Goal: Task Accomplishment & Management: Use online tool/utility

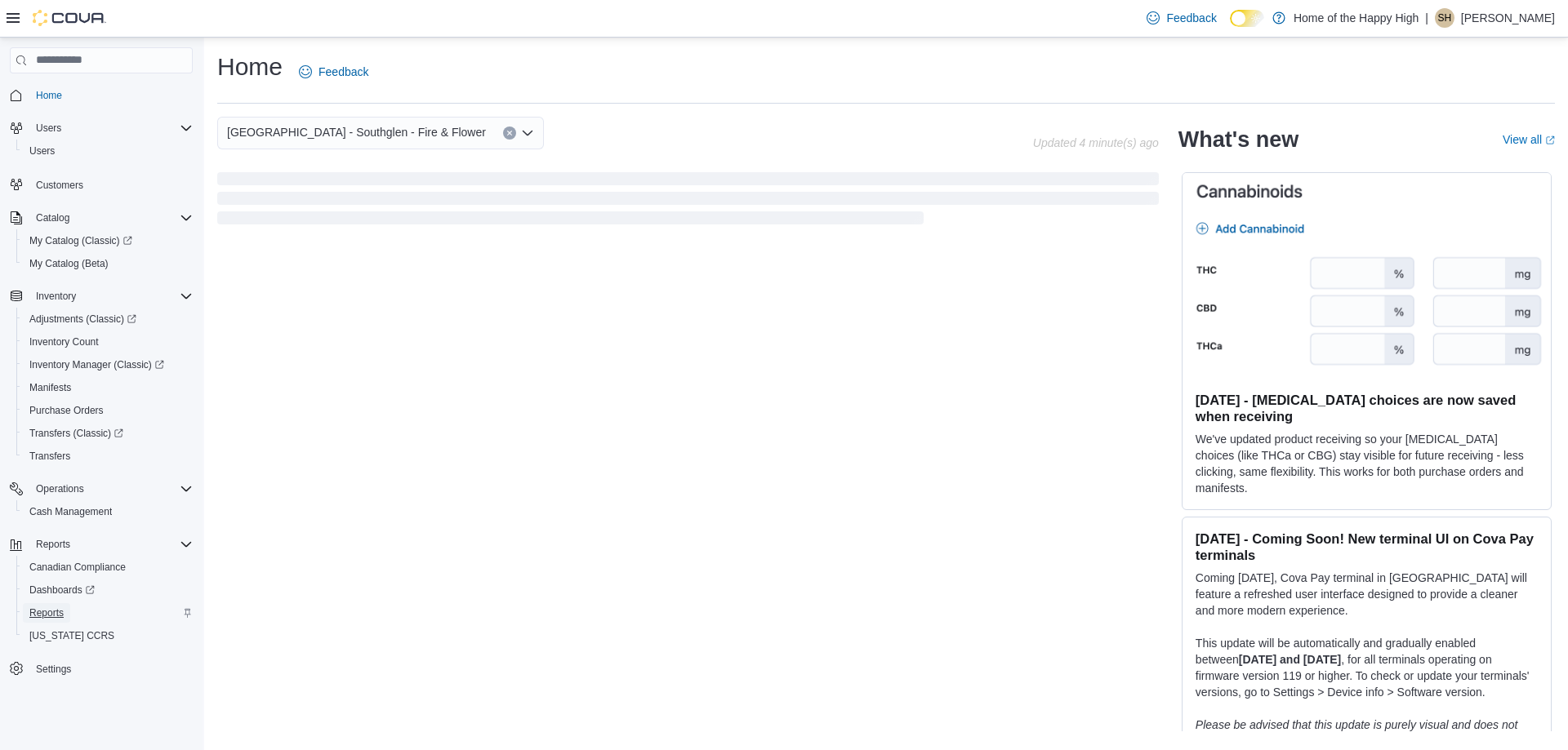
click at [61, 612] on span "Reports" at bounding box center [46, 612] width 34 height 13
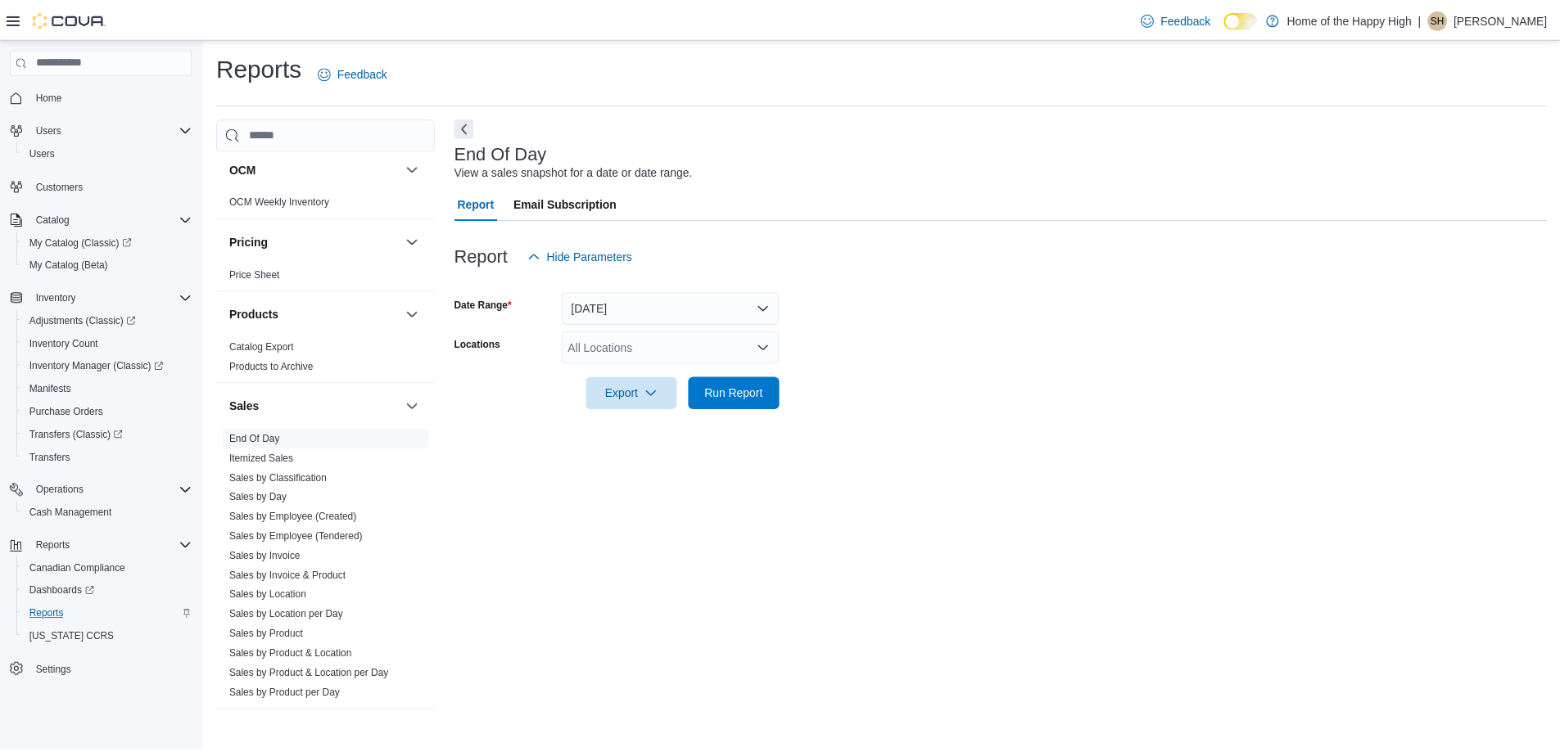
scroll to position [818, 0]
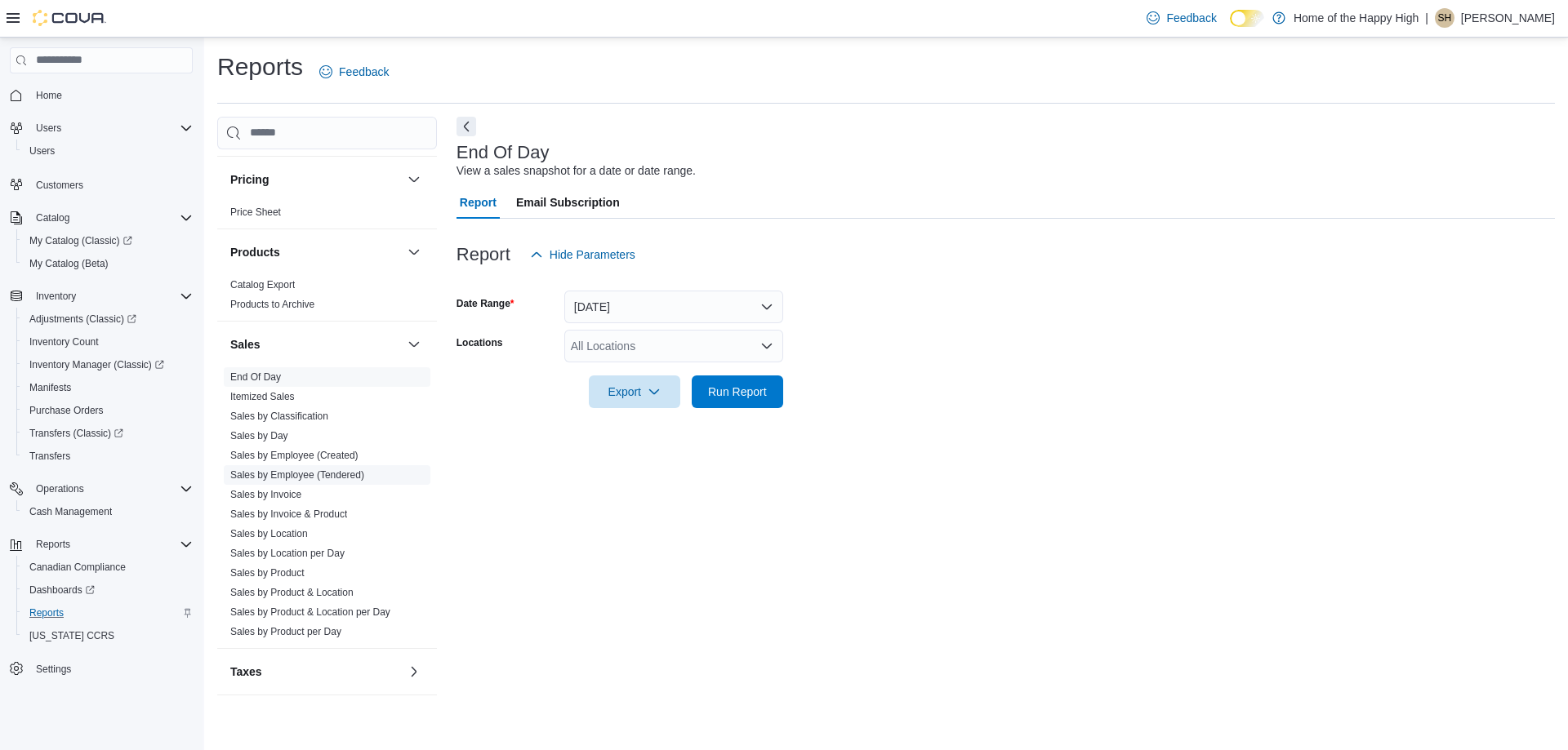
click at [300, 478] on link "Sales by Employee (Tendered)" at bounding box center [297, 475] width 134 height 11
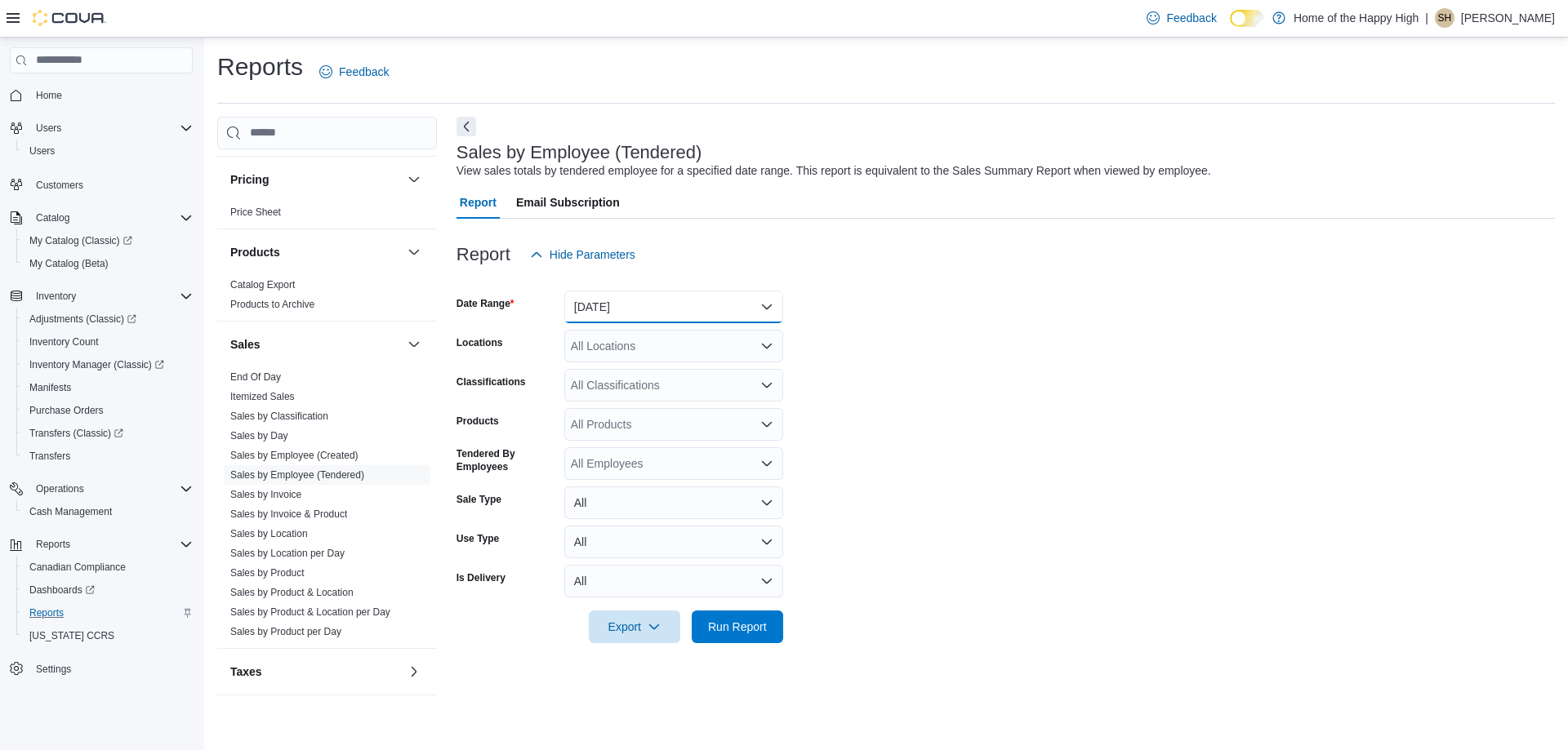
click at [666, 303] on button "[DATE]" at bounding box center [673, 306] width 218 height 33
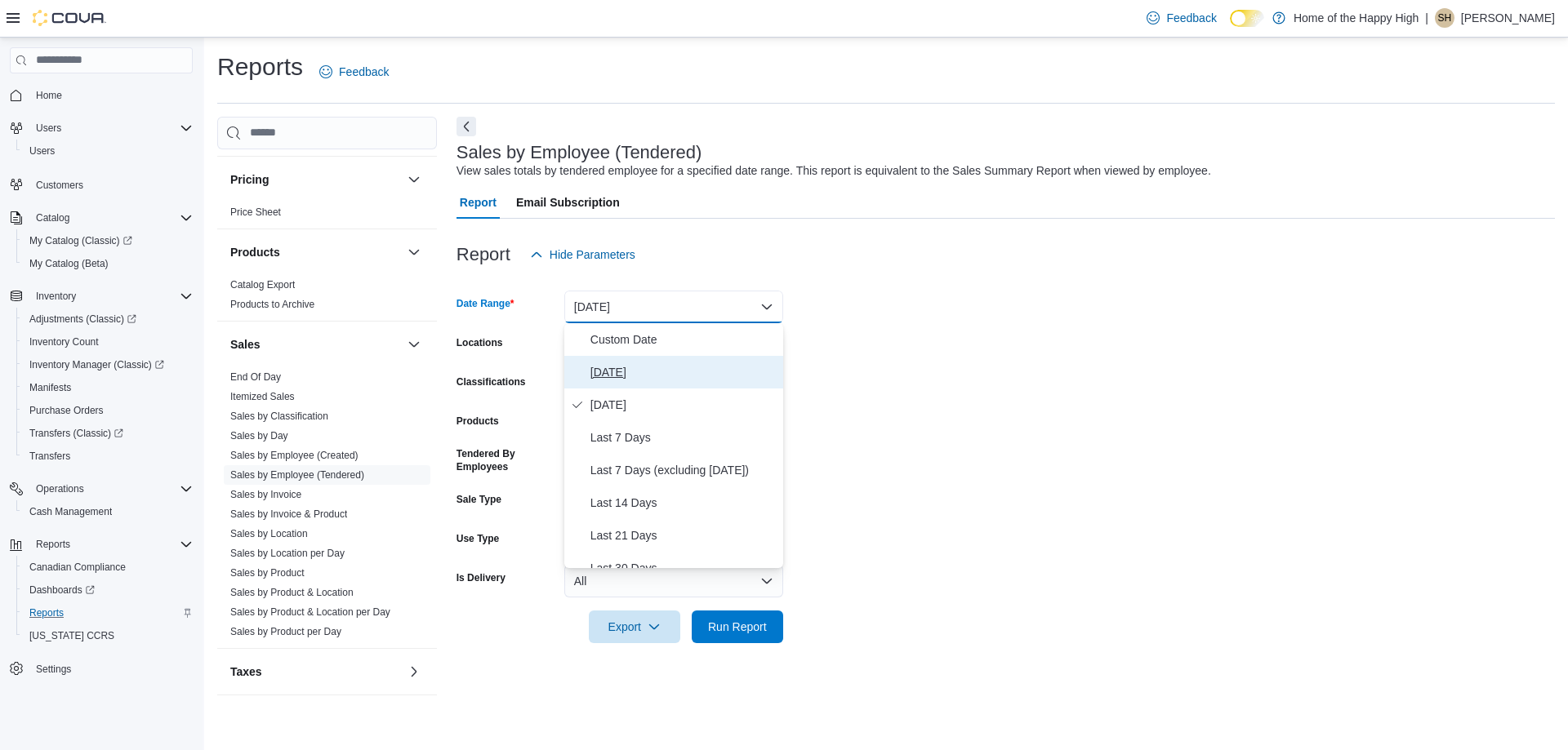
click at [616, 370] on span "[DATE]" at bounding box center [683, 372] width 187 height 20
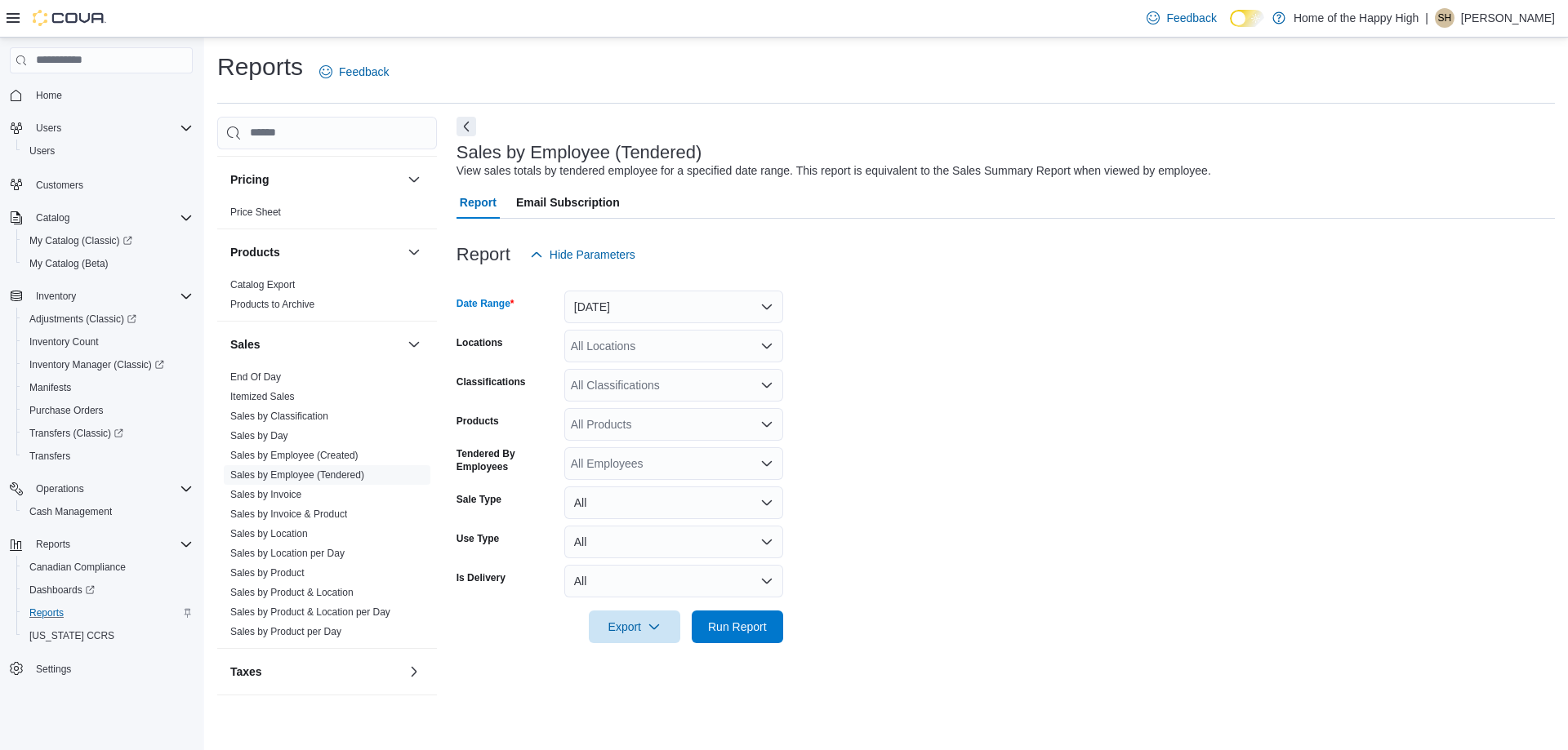
click at [966, 334] on form "Date Range [DATE] Locations All Locations Classifications All Classifications P…" at bounding box center [1005, 457] width 1098 height 372
click at [599, 358] on div "All Locations" at bounding box center [673, 346] width 218 height 33
type input "*****"
click at [683, 372] on span "[GEOGRAPHIC_DATA] - Southglen - Fire & Flower" at bounding box center [762, 374] width 259 height 16
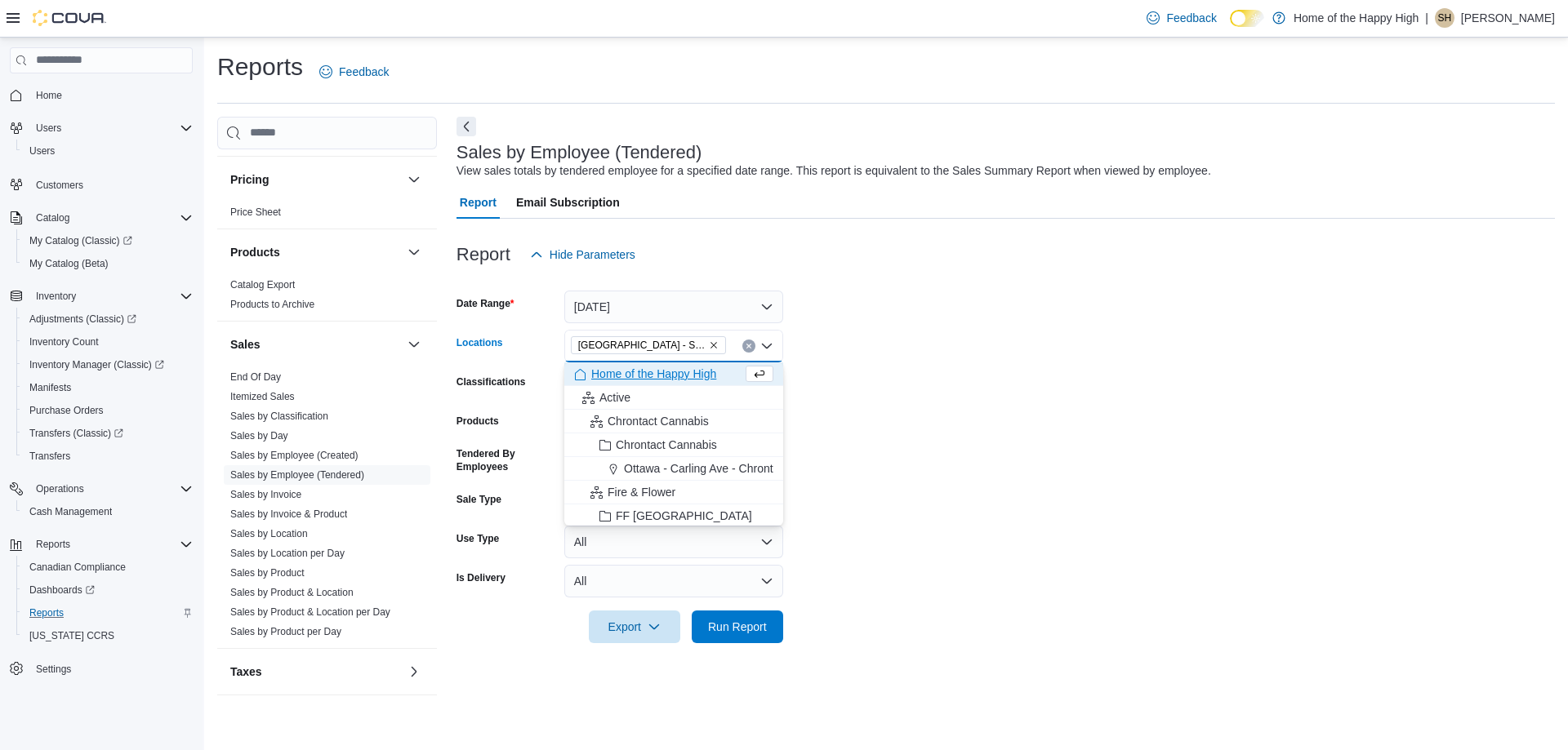
click at [948, 365] on form "Date Range [DATE] Locations [GEOGRAPHIC_DATA] - [GEOGRAPHIC_DATA] - Fire & Flow…" at bounding box center [1005, 457] width 1098 height 372
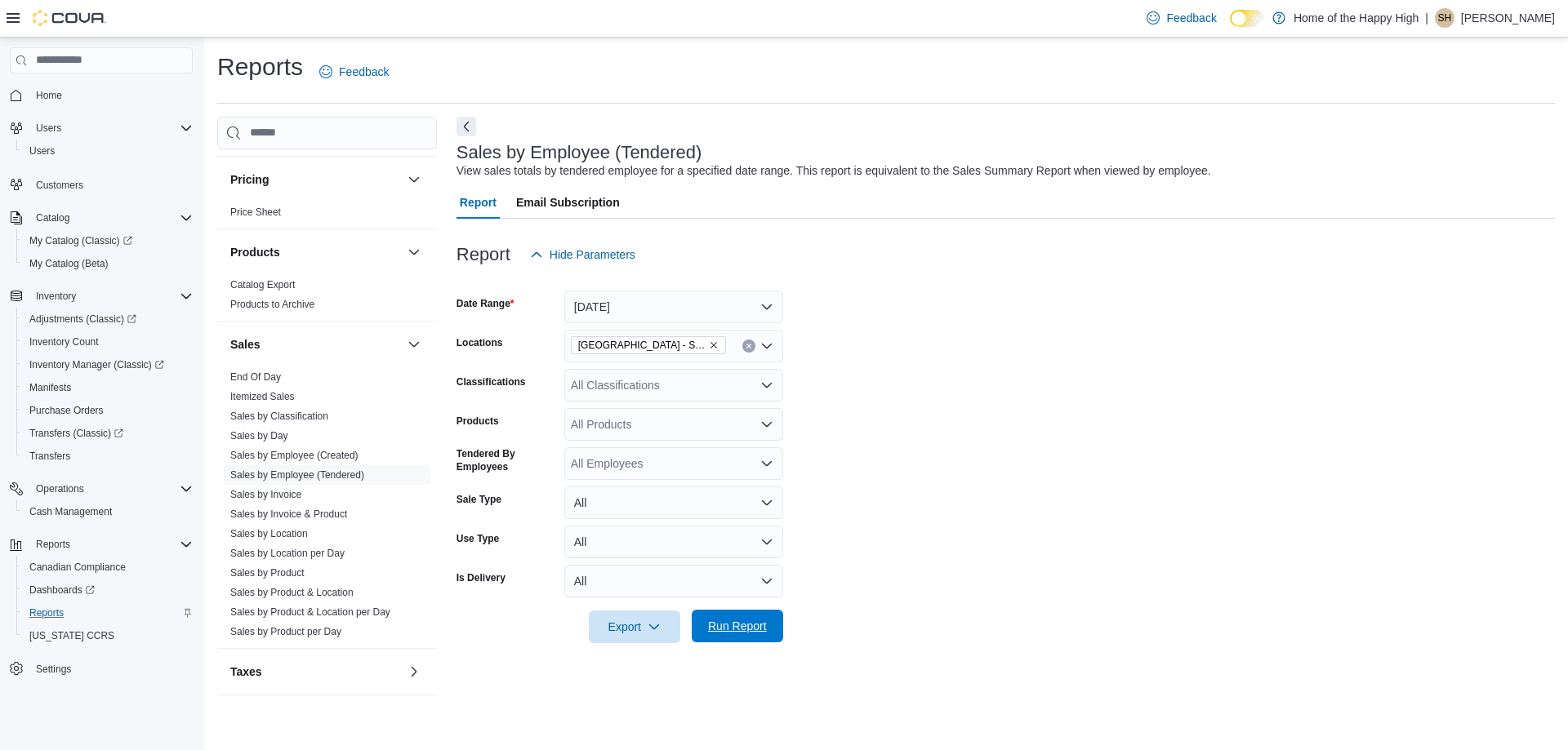
click at [751, 613] on span "Run Report" at bounding box center [737, 626] width 72 height 33
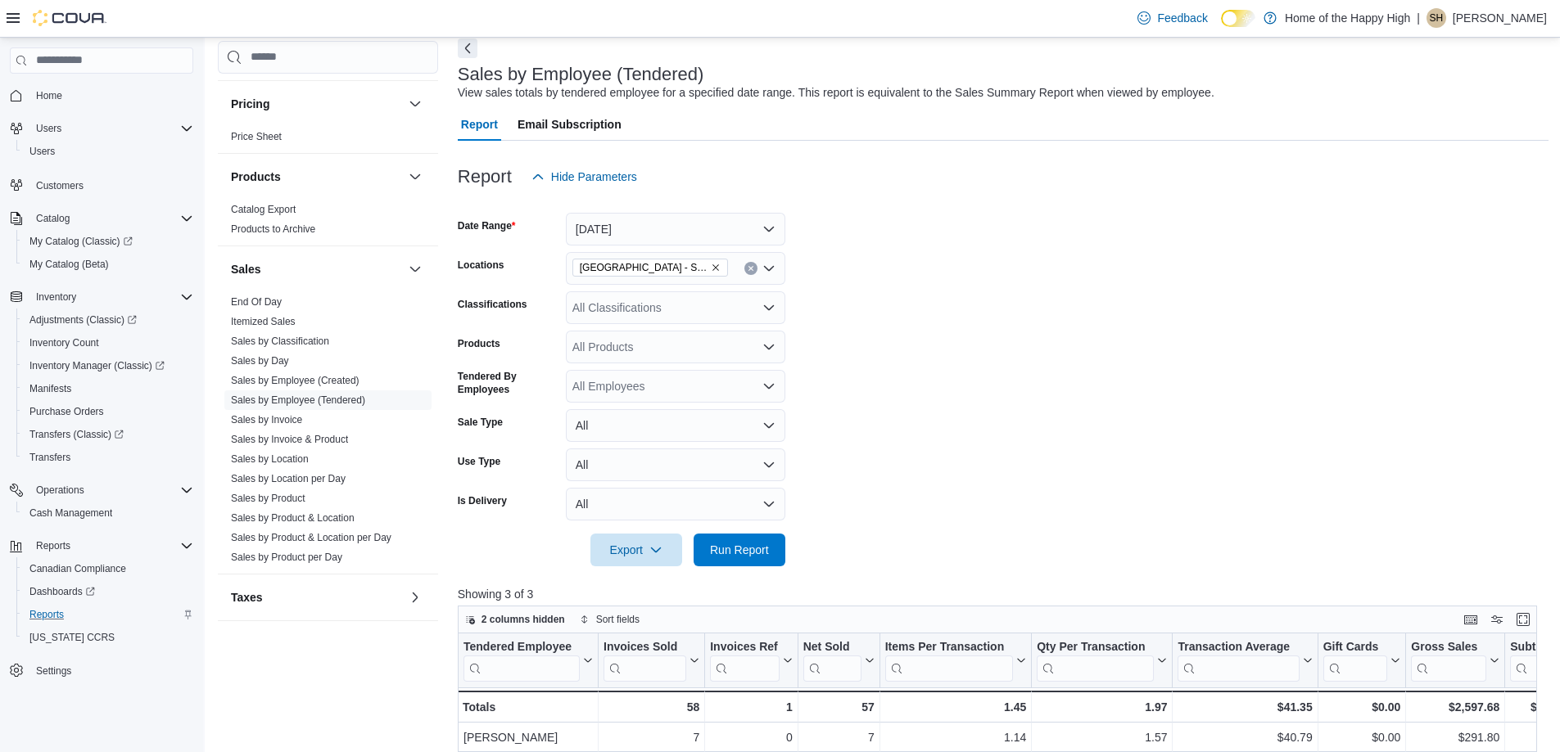
scroll to position [327, 0]
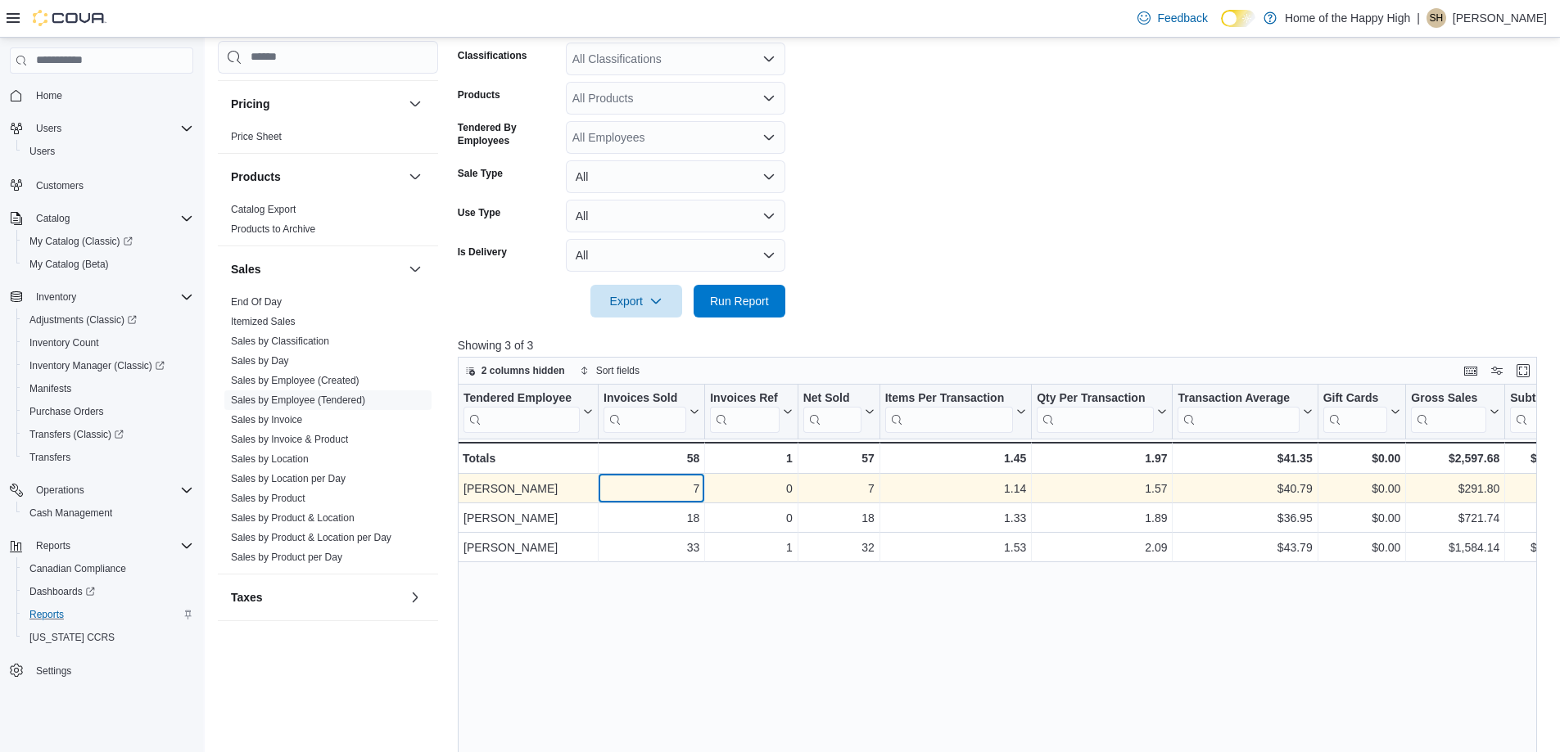
click at [695, 485] on div "7" at bounding box center [651, 489] width 96 height 20
click at [842, 485] on div "7" at bounding box center [838, 489] width 71 height 20
click at [1035, 489] on div "1.57 - Qty Per Transaction, column 6, row 1" at bounding box center [1102, 488] width 141 height 29
click at [1240, 487] on div "$40.79" at bounding box center [1244, 489] width 134 height 20
click at [992, 490] on div "1.14" at bounding box center [956, 489] width 142 height 20
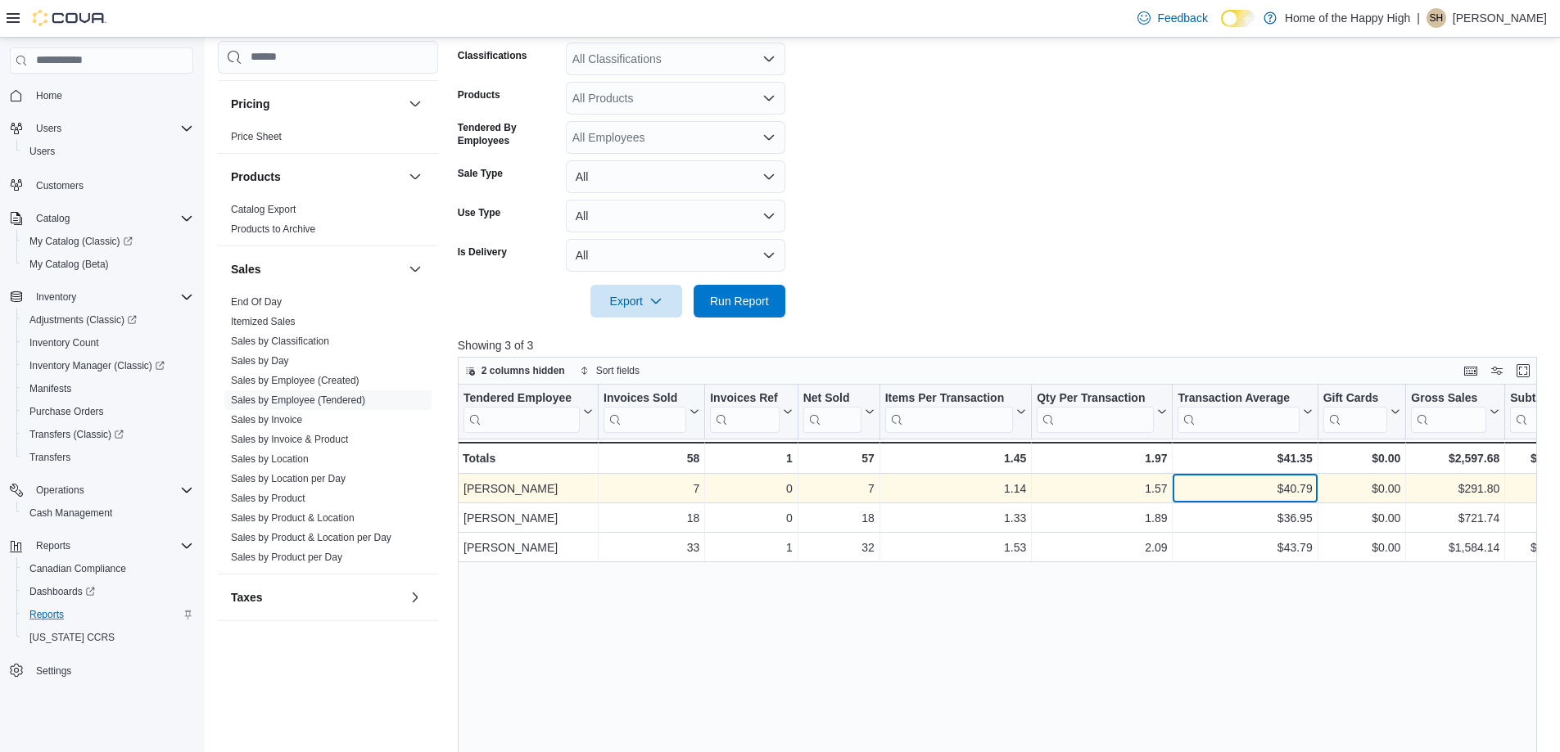
click at [1290, 485] on div "$40.79" at bounding box center [1244, 489] width 134 height 20
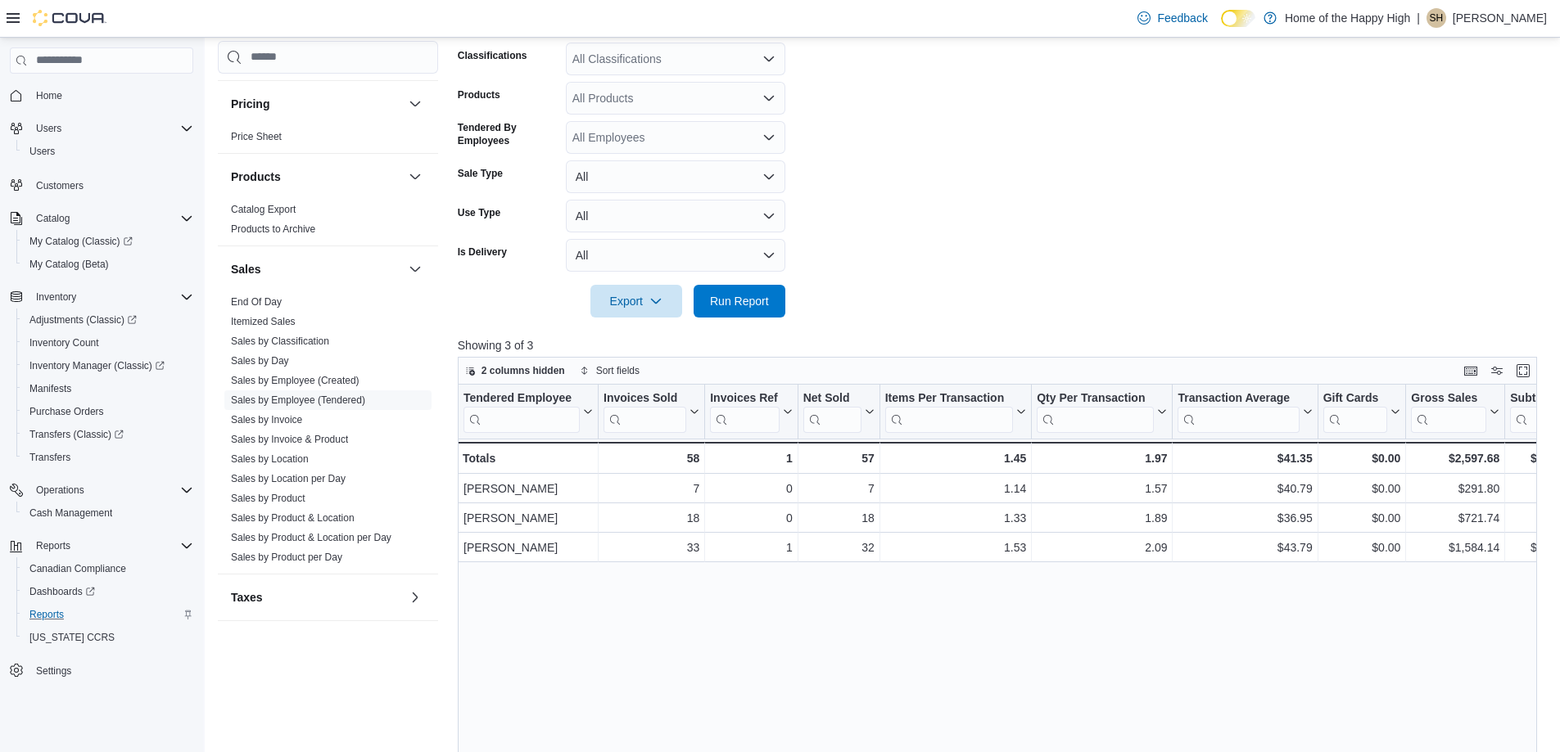
click at [1256, 273] on div at bounding box center [1003, 278] width 1090 height 13
